Goal: Find specific page/section: Find specific page/section

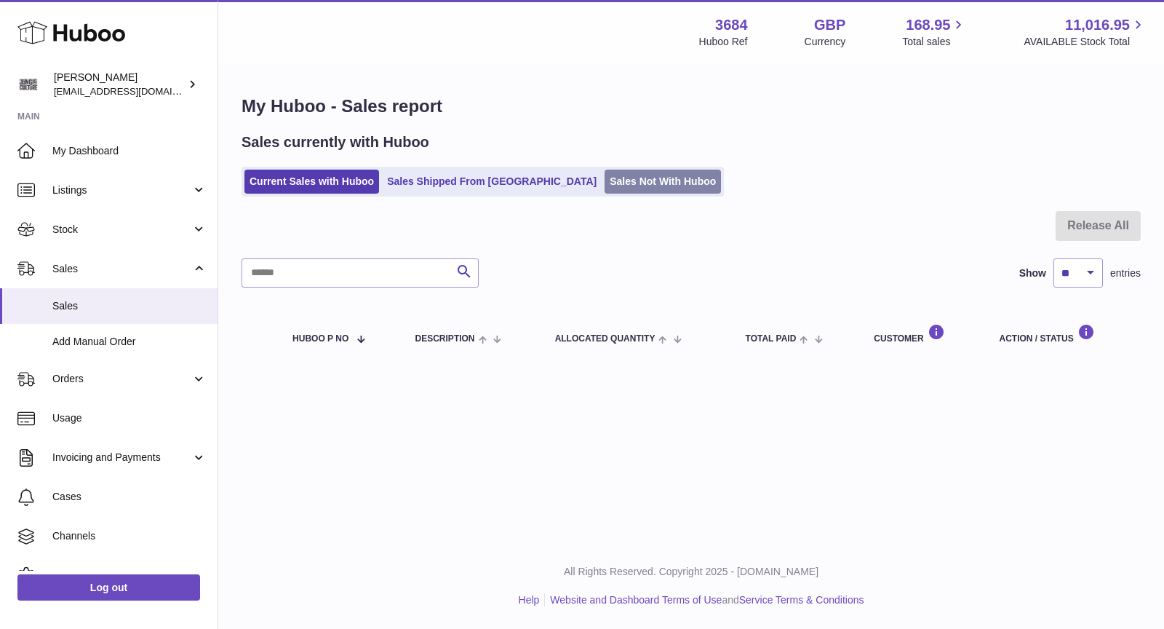
click at [605, 183] on link "Sales Not With Huboo" at bounding box center [663, 182] width 116 height 24
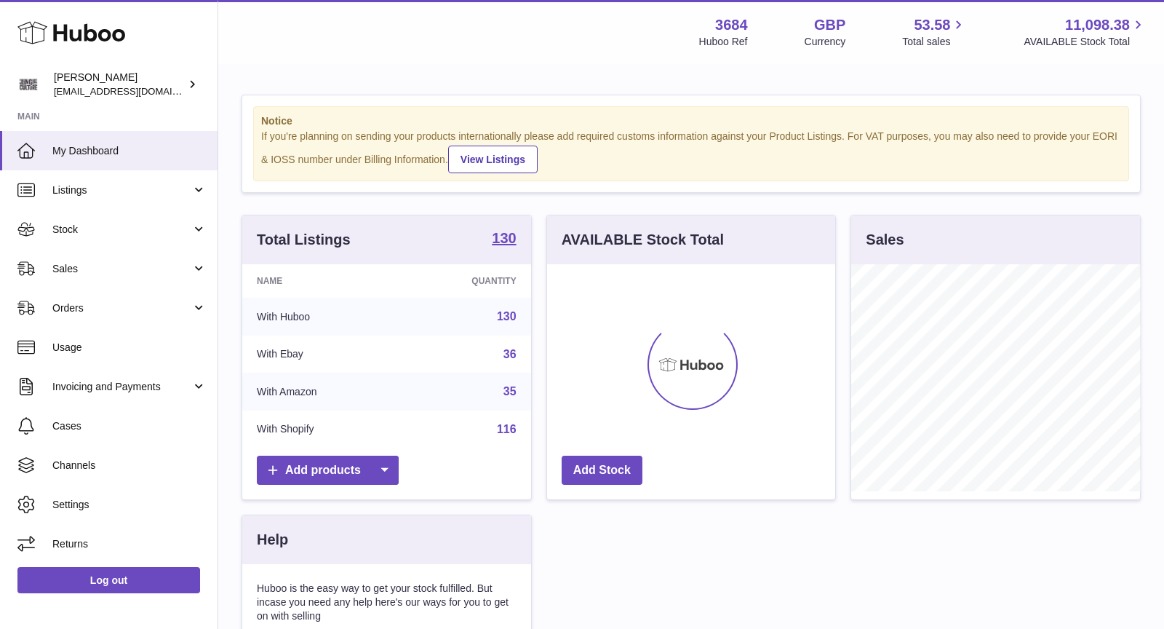
scroll to position [226, 289]
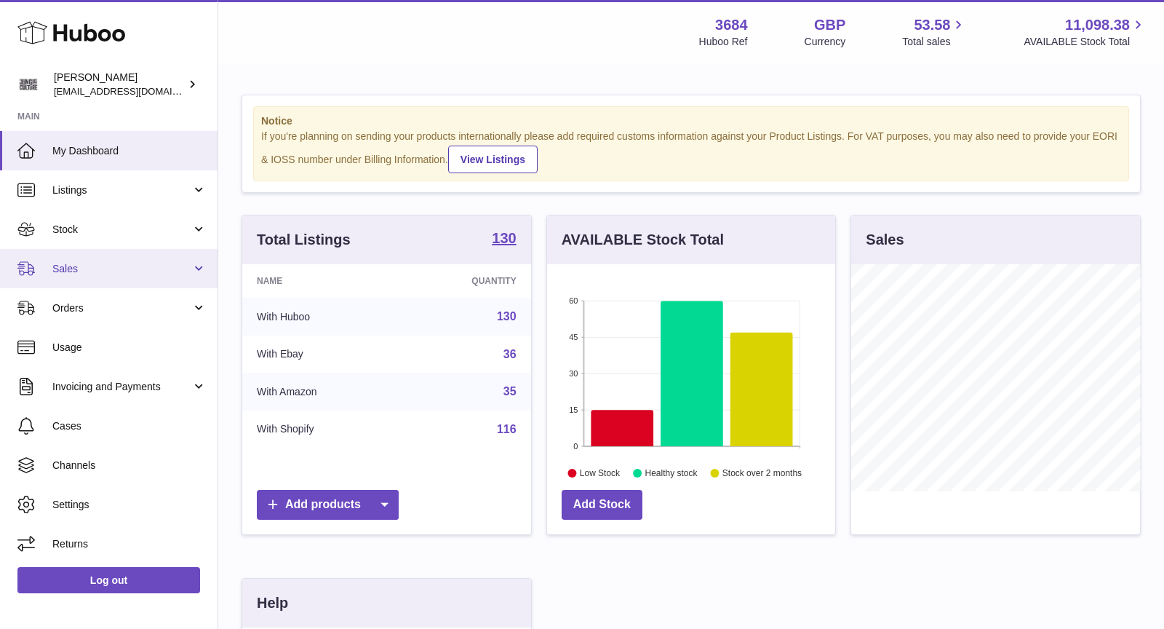
click at [116, 271] on span "Sales" at bounding box center [121, 269] width 139 height 14
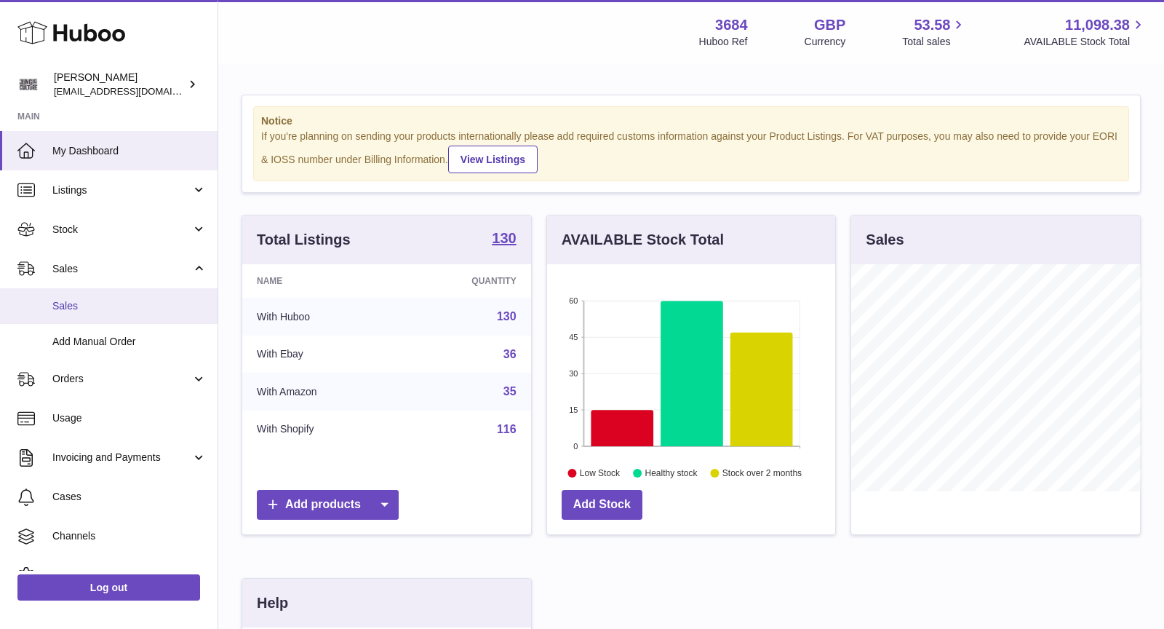
click at [119, 308] on span "Sales" at bounding box center [129, 306] width 154 height 14
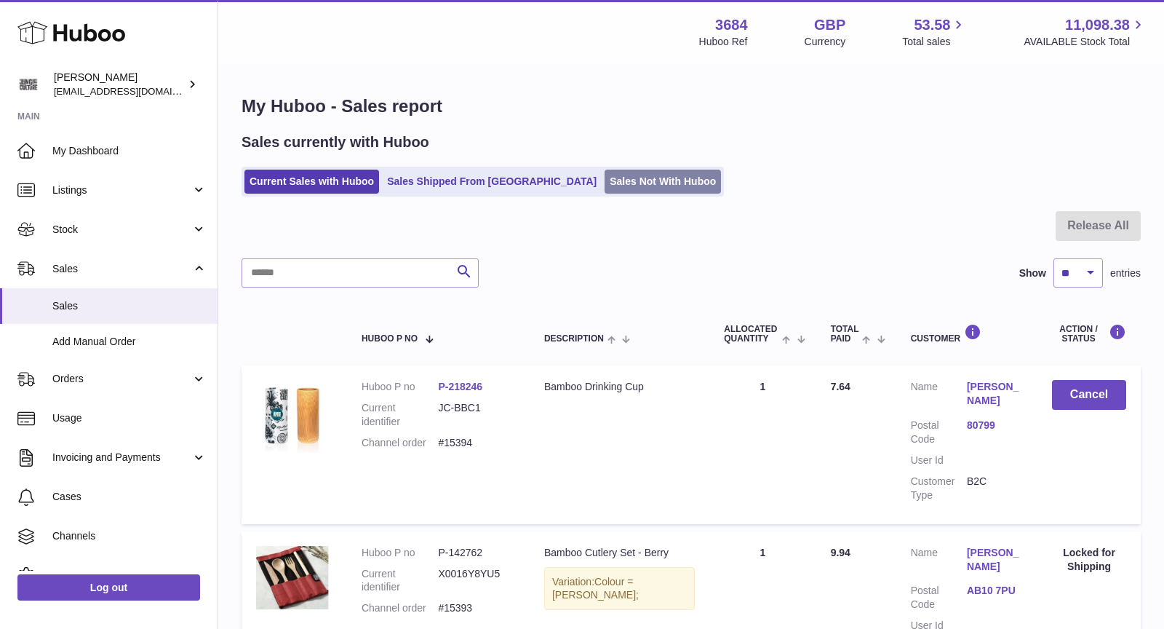
click at [605, 186] on link "Sales Not With Huboo" at bounding box center [663, 182] width 116 height 24
